Goal: Task Accomplishment & Management: Use online tool/utility

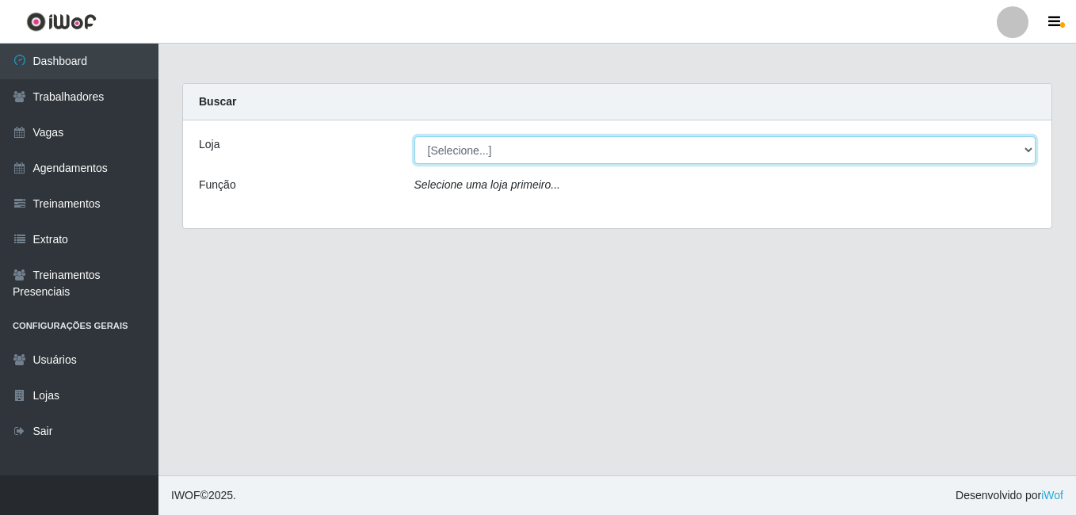
click at [438, 147] on select "[Selecione...] BL Importadora" at bounding box center [725, 150] width 622 height 28
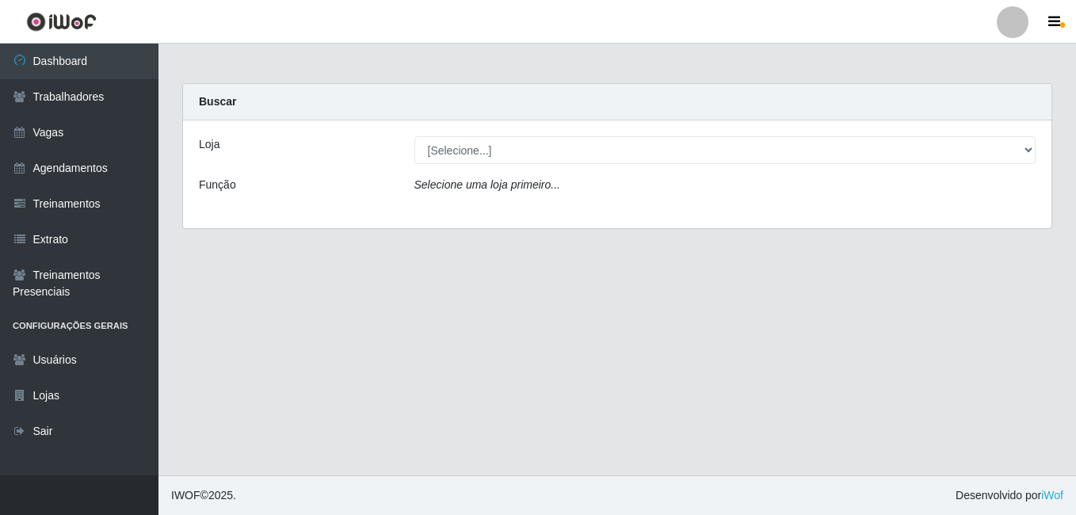
click at [467, 215] on div "Loja [Selecione...] BL Importadora Função Selecione uma loja primeiro..." at bounding box center [617, 174] width 868 height 108
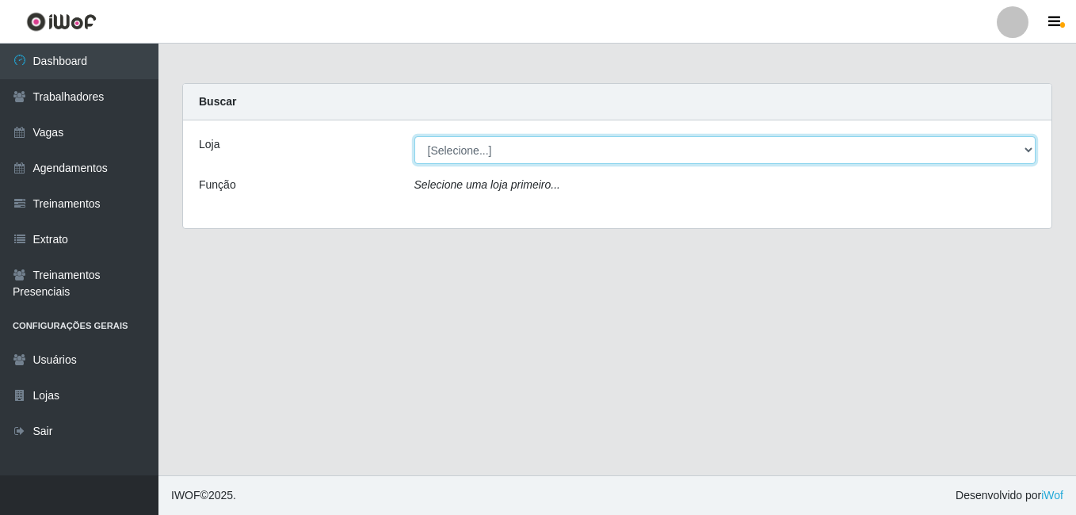
click at [480, 162] on select "[Selecione...] BL Importadora" at bounding box center [725, 150] width 622 height 28
select select "259"
click at [414, 136] on select "[Selecione...] BL Importadora" at bounding box center [725, 150] width 622 height 28
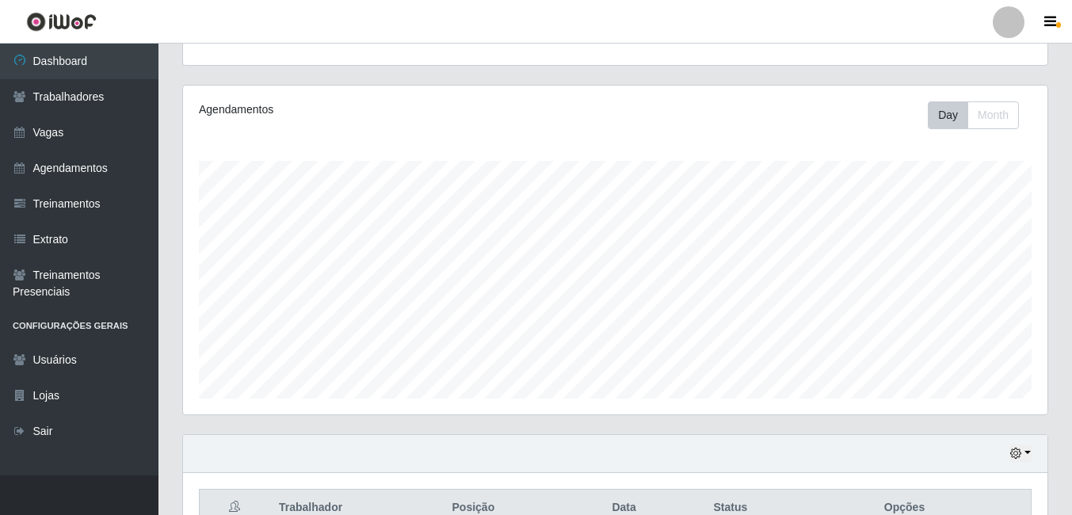
scroll to position [453, 0]
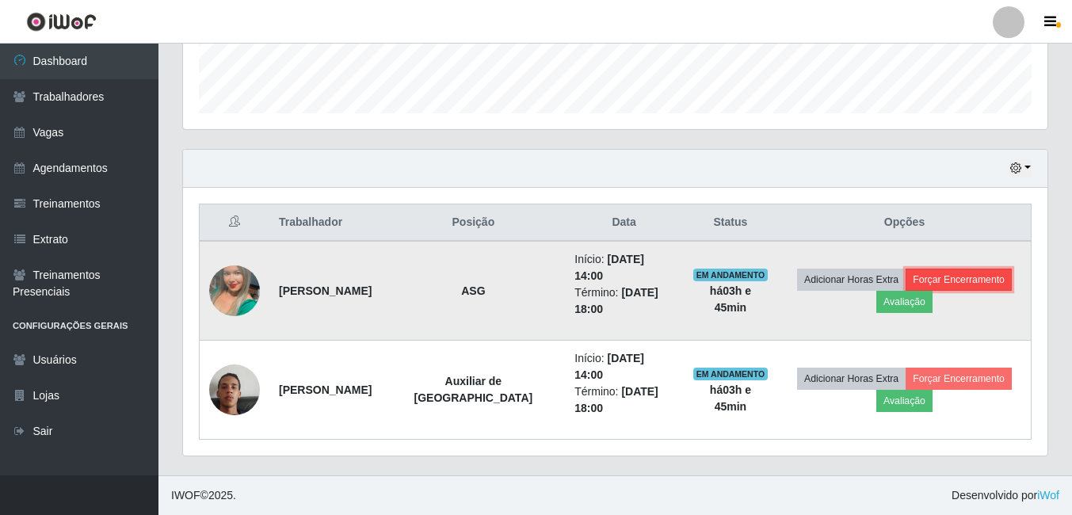
click at [941, 273] on button "Forçar Encerramento" at bounding box center [959, 280] width 106 height 22
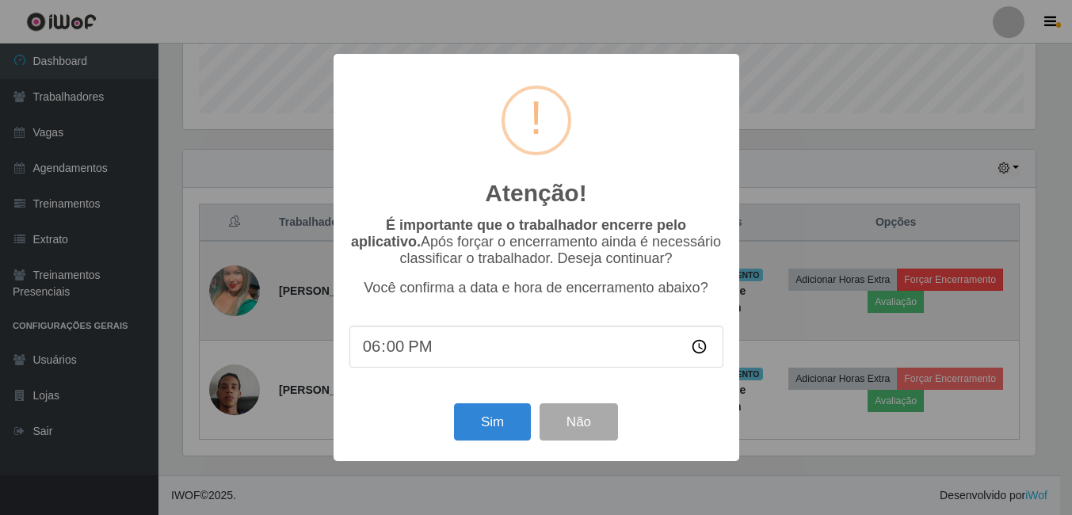
scroll to position [329, 857]
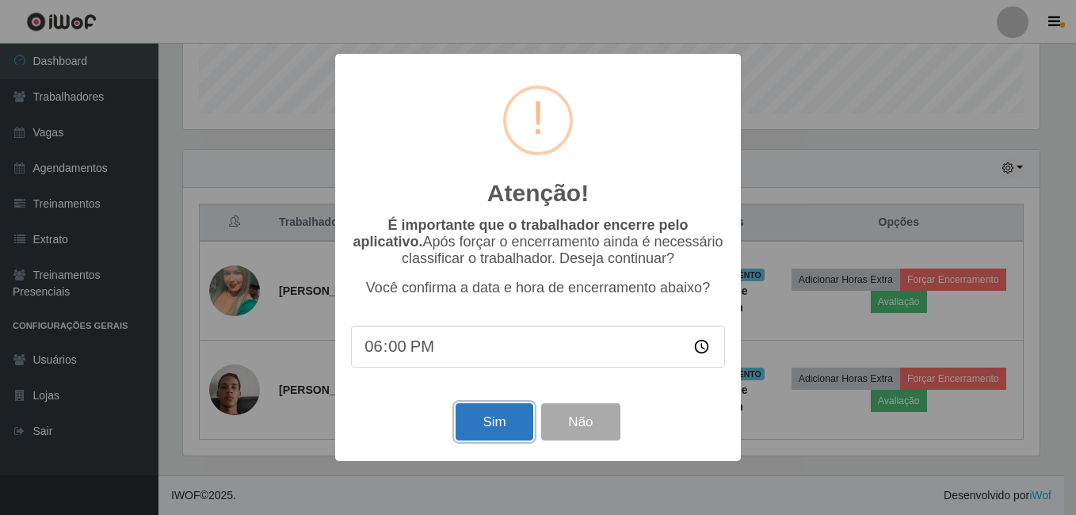
click at [475, 424] on button "Sim" at bounding box center [494, 421] width 77 height 37
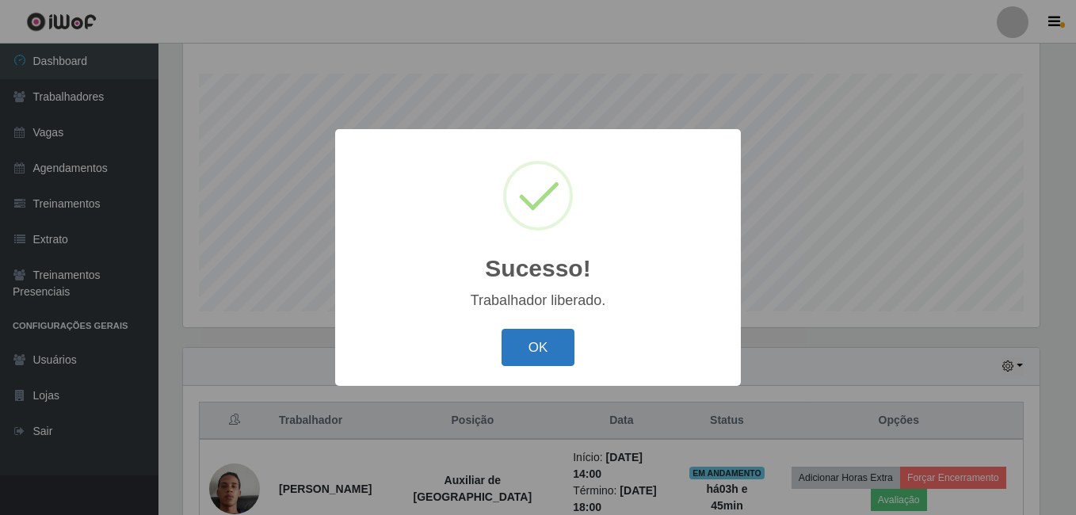
click at [509, 334] on button "OK" at bounding box center [539, 347] width 74 height 37
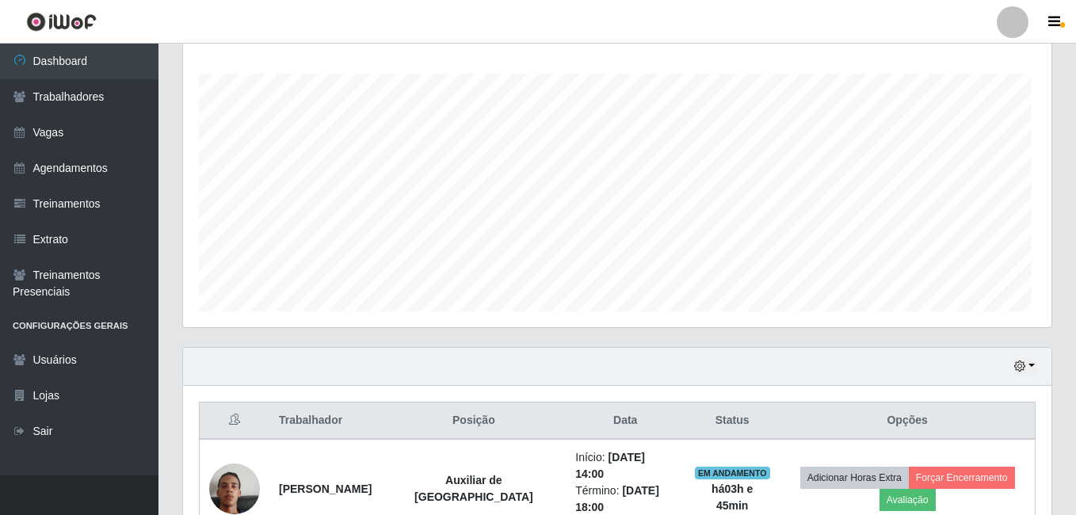
scroll to position [329, 864]
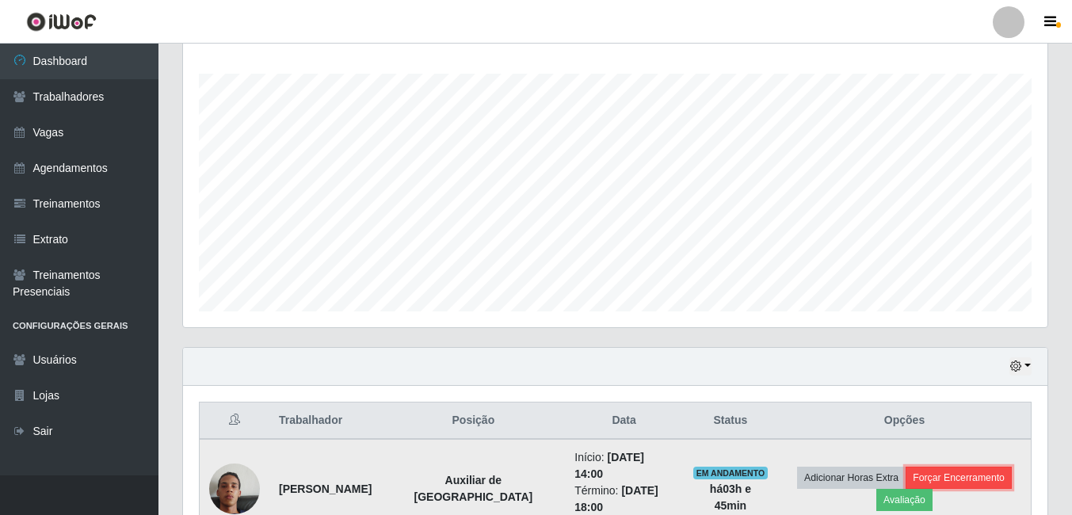
click at [1001, 480] on button "Forçar Encerramento" at bounding box center [959, 478] width 106 height 22
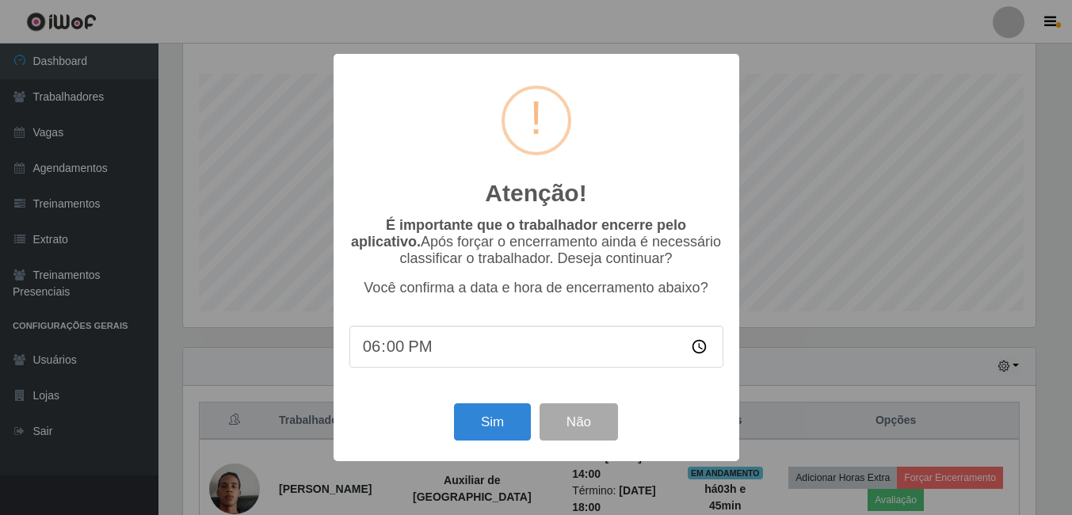
scroll to position [329, 857]
click at [503, 419] on button "Sim" at bounding box center [494, 421] width 77 height 37
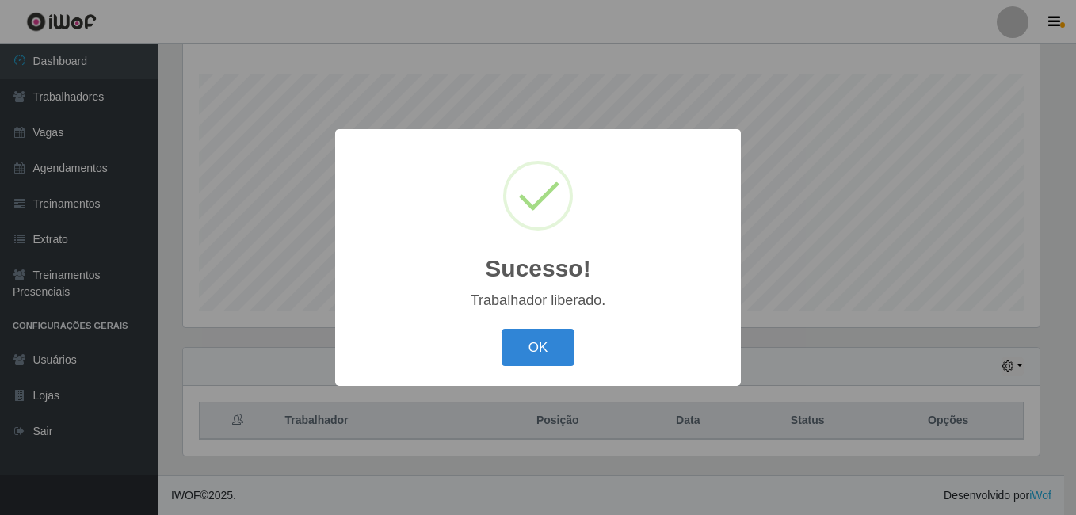
click at [565, 377] on div "Sucesso! × Trabalhador liberado. OK Cancel" at bounding box center [538, 257] width 406 height 257
click at [562, 355] on button "OK" at bounding box center [539, 347] width 74 height 37
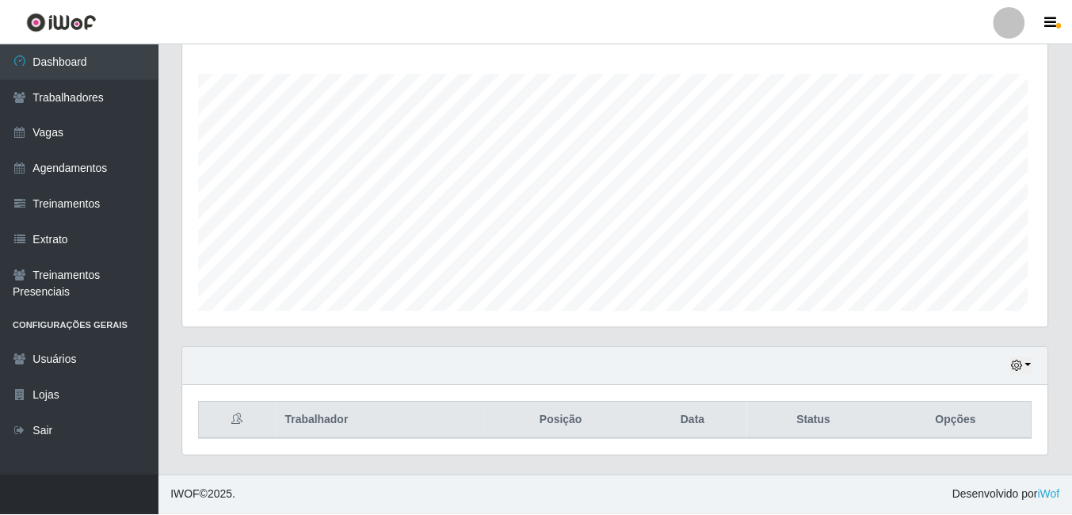
scroll to position [329, 864]
